Goal: Contribute content: Add original content to the website for others to see

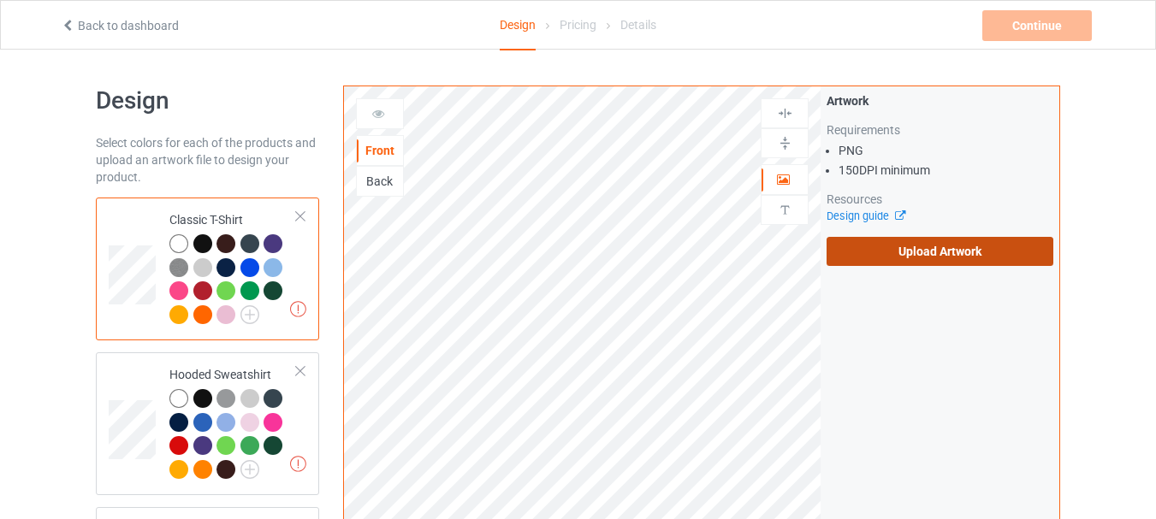
click at [847, 255] on label "Upload Artwork" at bounding box center [939, 251] width 227 height 29
click at [0, 0] on input "Upload Artwork" at bounding box center [0, 0] width 0 height 0
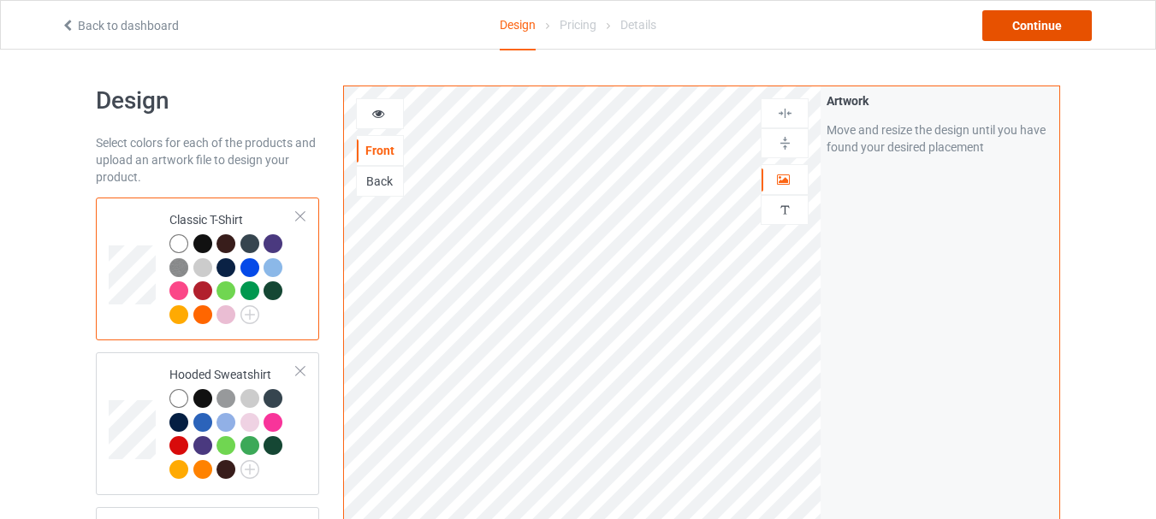
click at [1021, 26] on div "Continue" at bounding box center [1036, 25] width 109 height 31
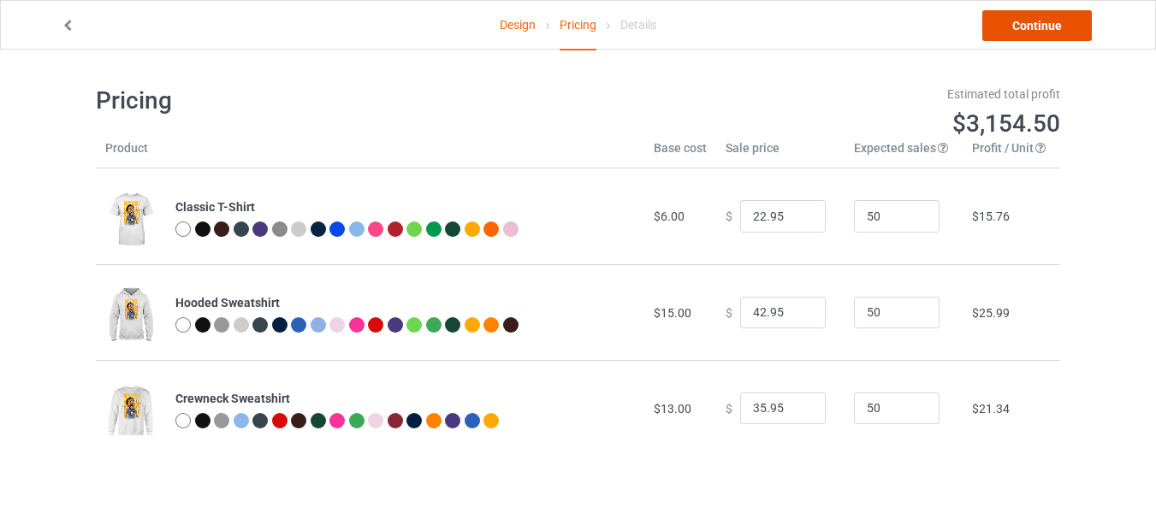
click at [1026, 30] on link "Continue" at bounding box center [1036, 25] width 109 height 31
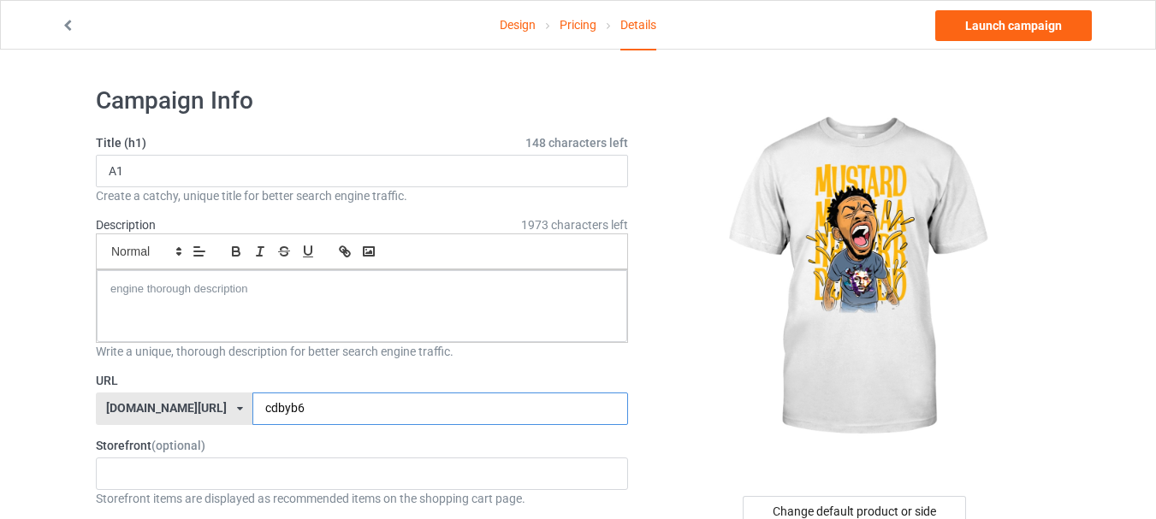
click at [285, 403] on input "cdbyb6" at bounding box center [439, 409] width 375 height 33
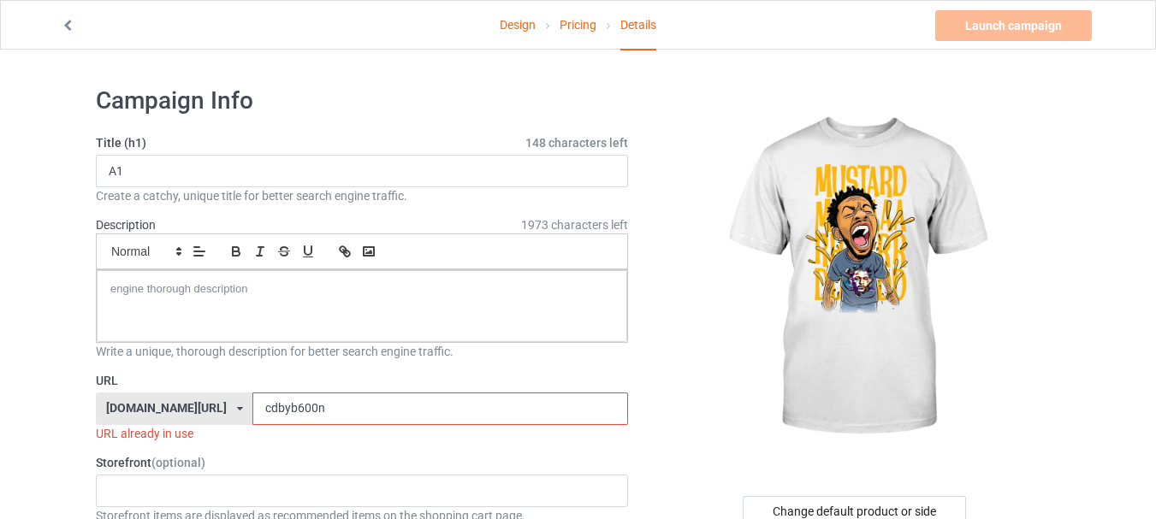
type input "cdbyb600nh"
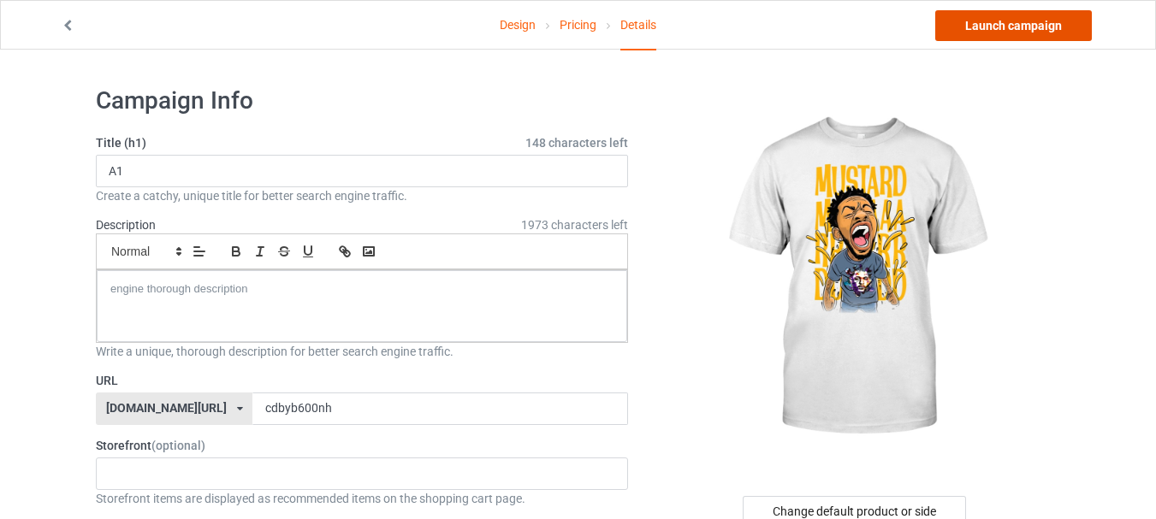
click at [1016, 26] on link "Launch campaign" at bounding box center [1013, 25] width 157 height 31
